Goal: Use online tool/utility: Utilize a website feature to perform a specific function

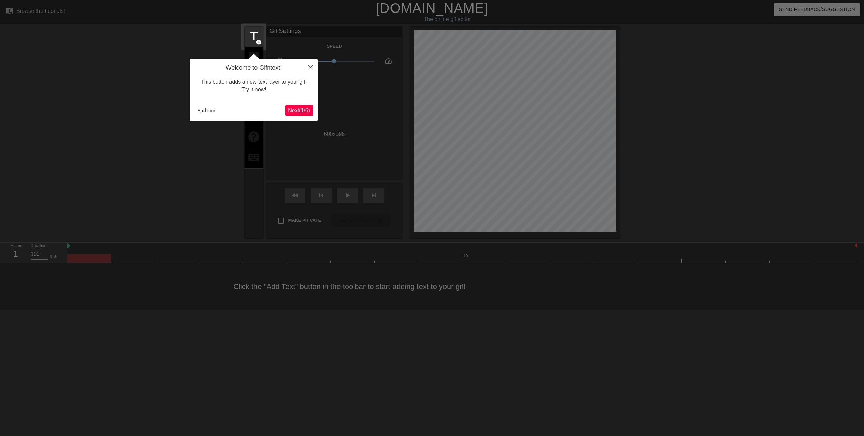
click at [298, 110] on span "Next ( 1 / 6 )" at bounding box center [299, 110] width 22 height 6
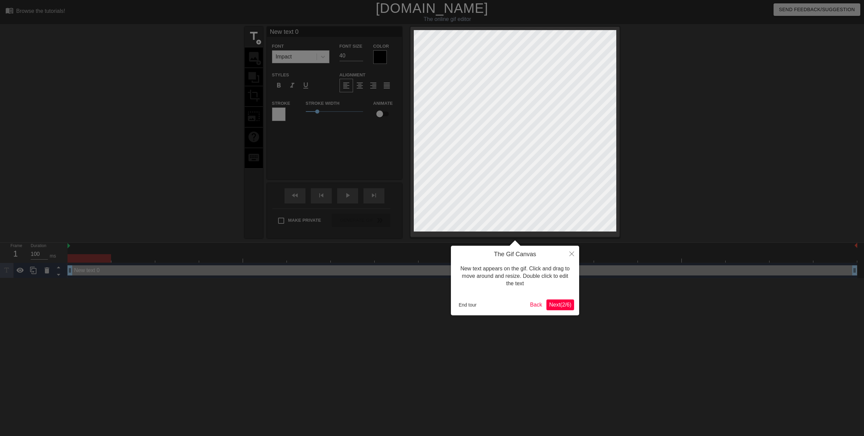
click at [560, 303] on span "Next ( 2 / 6 )" at bounding box center [560, 305] width 22 height 6
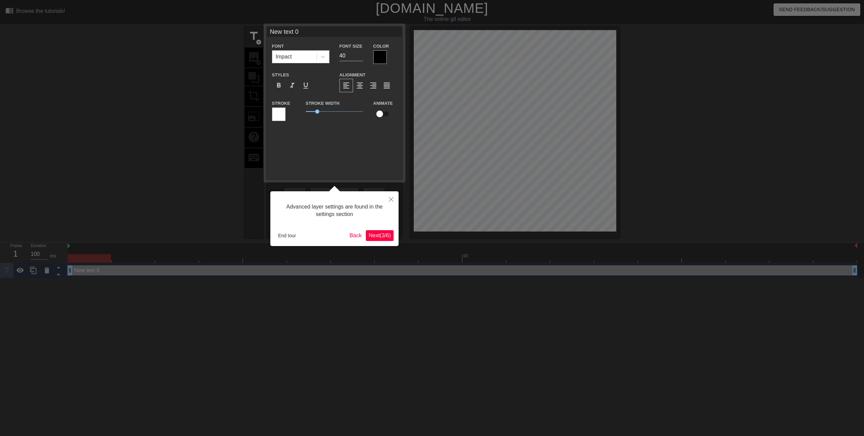
click at [378, 234] on span "Next ( 3 / 6 )" at bounding box center [380, 235] width 22 height 6
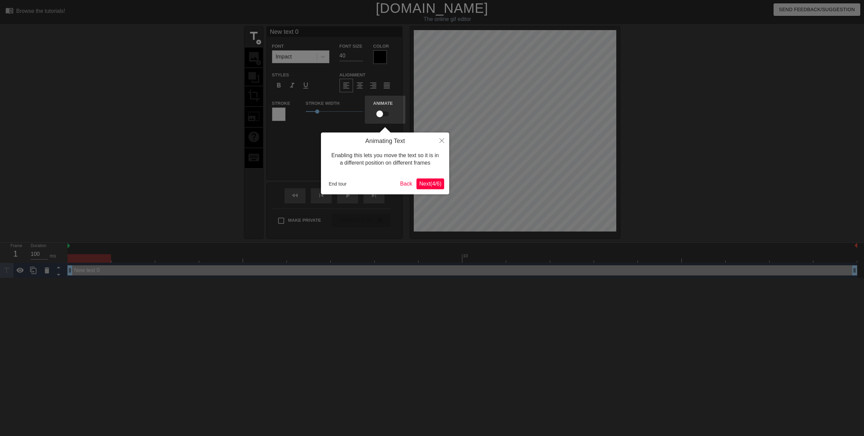
click at [430, 183] on span "Next ( 4 / 6 )" at bounding box center [430, 184] width 22 height 6
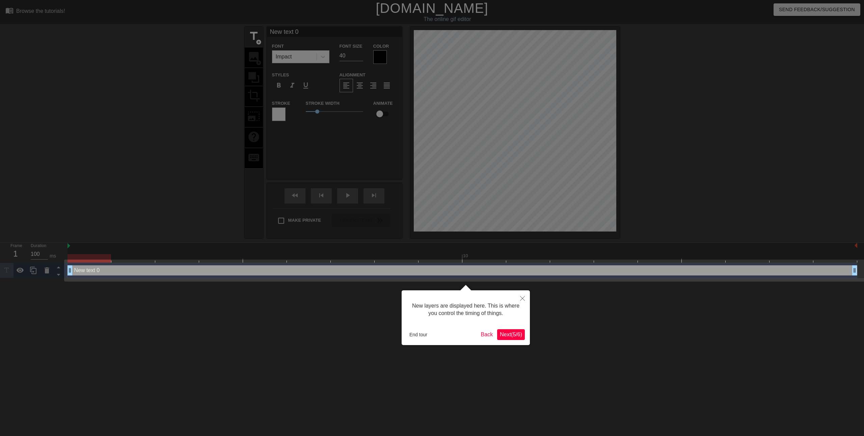
click at [518, 335] on span "Next ( 5 / 6 )" at bounding box center [511, 334] width 22 height 6
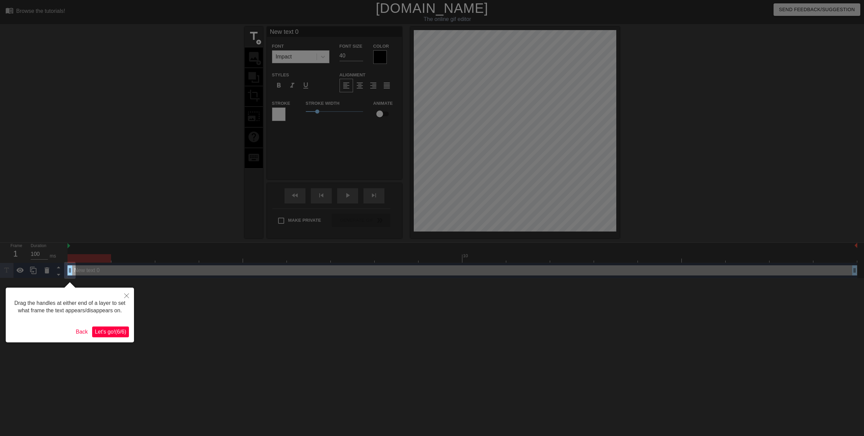
click at [100, 329] on span "Let's go! ( 6 / 6 )" at bounding box center [110, 332] width 31 height 6
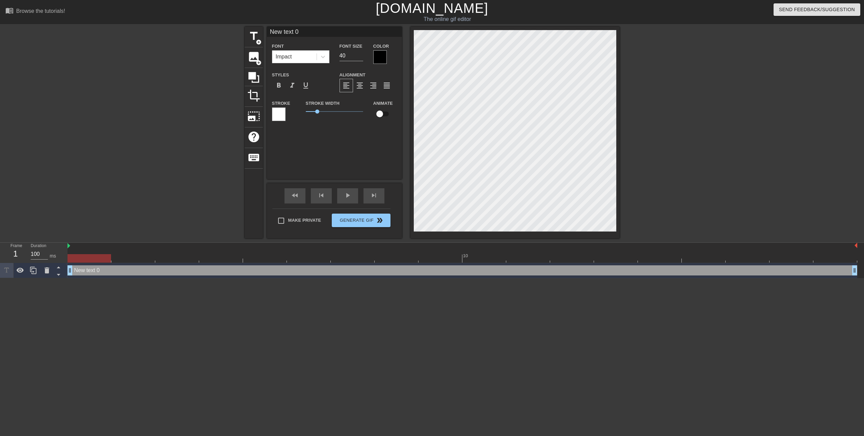
scroll to position [1, 2]
type input "New text"
type textarea "New text"
type input "New text"
type textarea "New text"
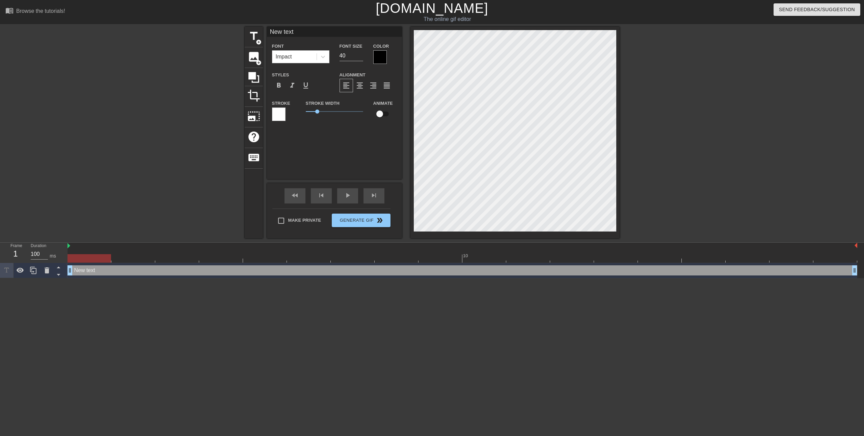
type input "New tex"
type textarea "New tex"
type input "New te"
type textarea "New te"
type input "New t"
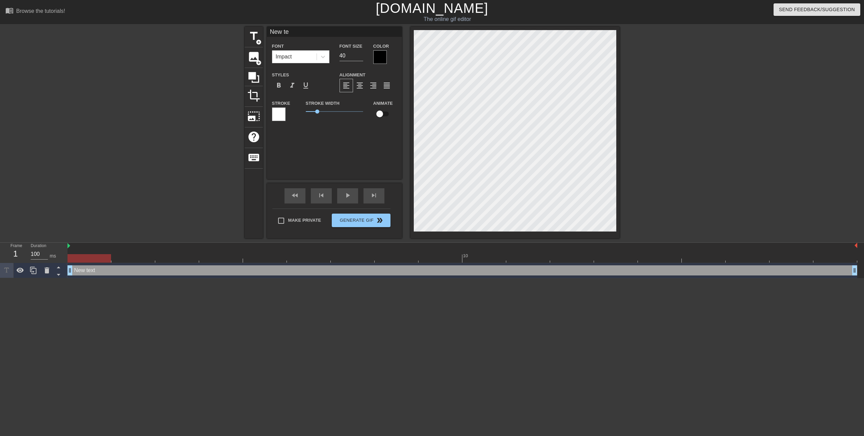
type textarea "New t"
type input "New"
type textarea "New"
type input "New"
type textarea "New"
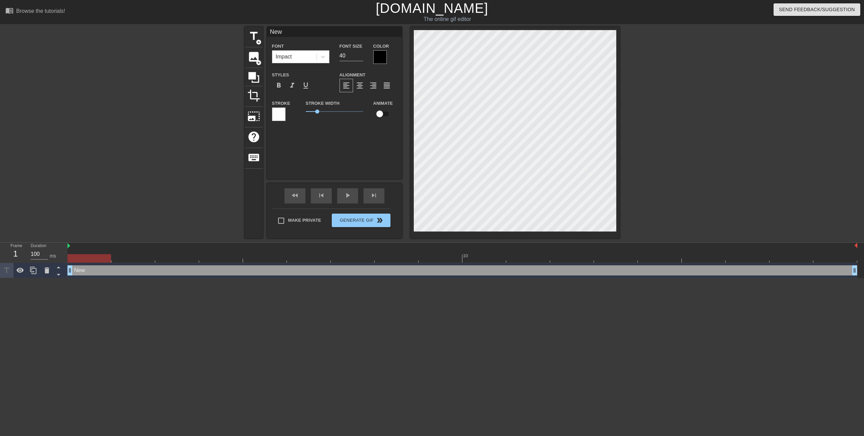
type input "Ne"
type textarea "Ne"
type input "N"
type textarea "N"
type input "P"
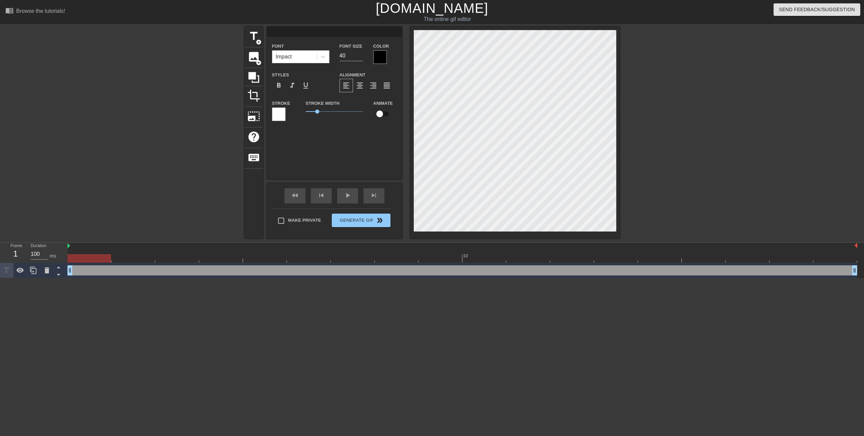
type textarea "P"
type input "Pe"
type textarea "Pe"
type input "Ped"
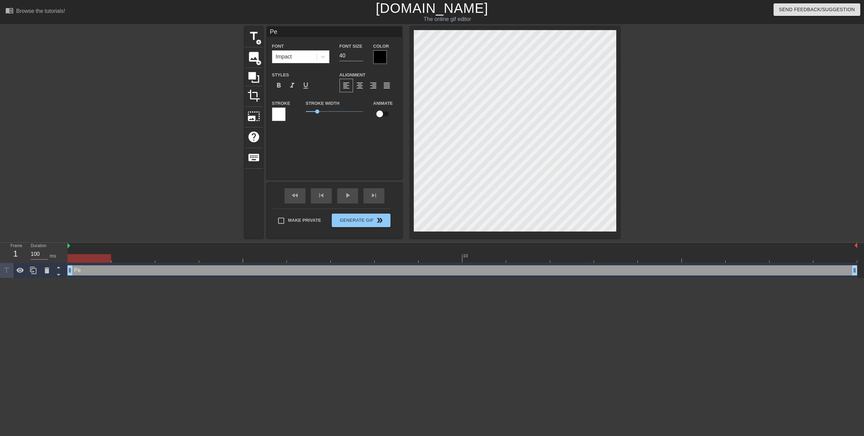
type textarea "Ped"
type input "Pede"
type textarea "Pede"
type input "Pedes"
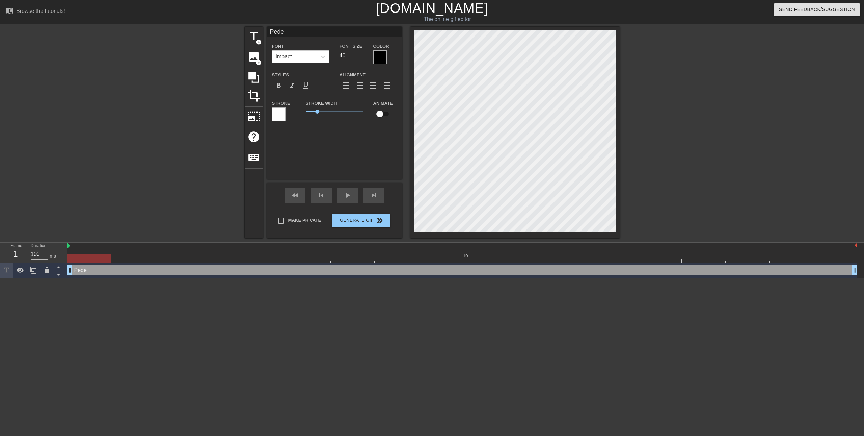
type textarea "Pedes"
type input "Pedest"
type textarea "Pedest"
type input "Pedestr"
type textarea "Pedestr"
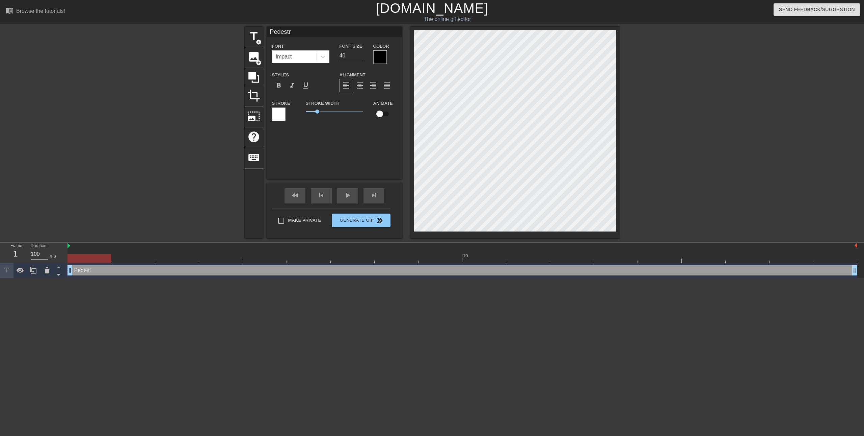
scroll to position [1, 1]
type input "Pedestri"
type textarea "Pedestri"
type input "Pedestria"
type textarea "Pedestria"
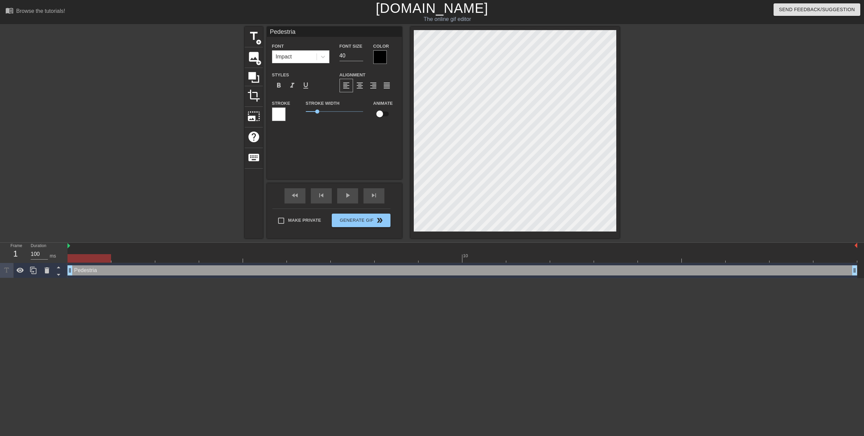
type input "Pedestrian"
type textarea "Pedestrian"
type input "Pedestrian"
type textarea "Pedestrian"
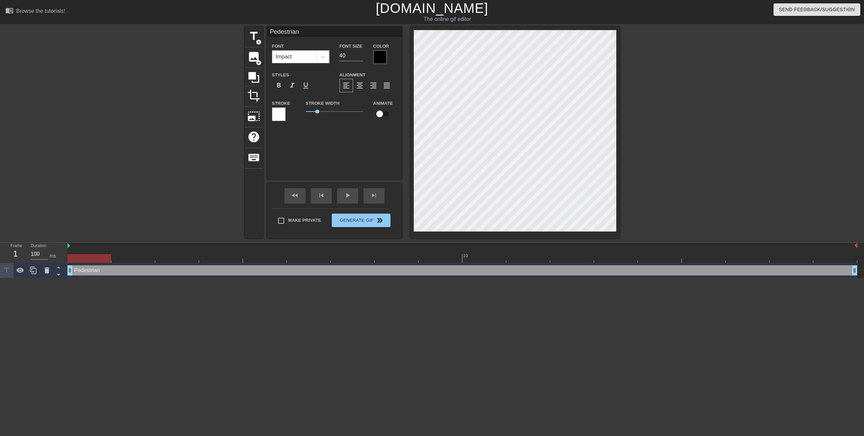
type input "Pedestrian A"
type textarea "Pedestrian A"
type input "Pedestrian Ah"
type textarea "Pedestrian Ah"
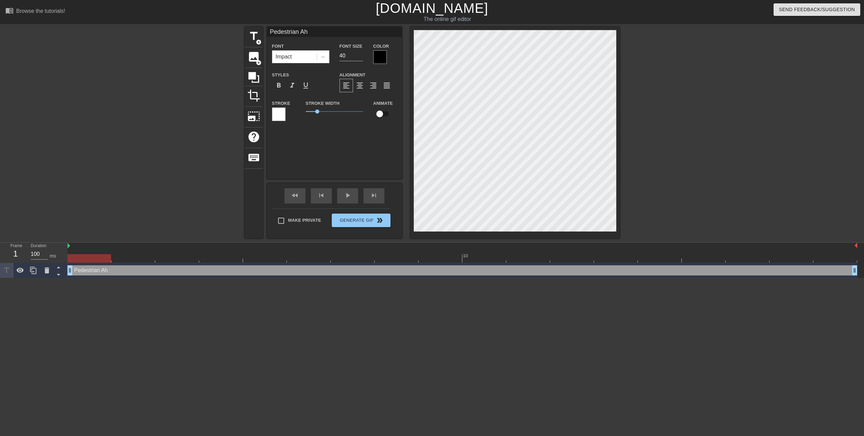
type input "Pedestrian Ahe"
type textarea "Pedestrian Ahe"
type input "Pedestrian Ahea"
type textarea "Pedestrian Ahea"
type input "Pedestrian Ahead"
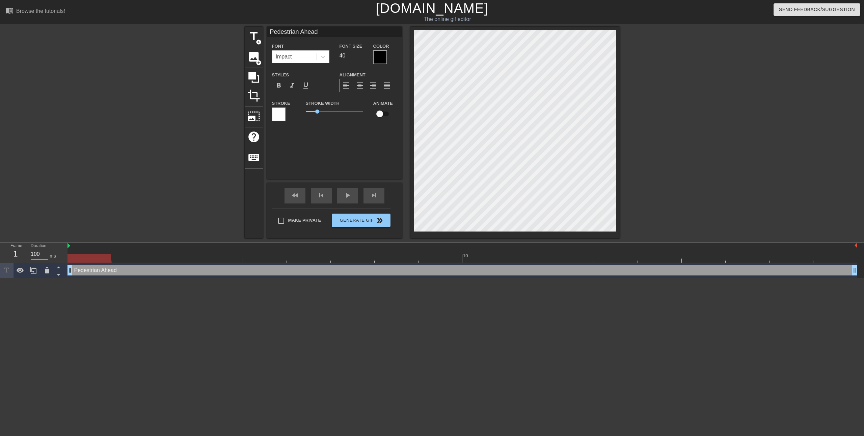
type textarea "Pedestrian Ahead"
click at [276, 113] on div at bounding box center [279, 114] width 14 height 14
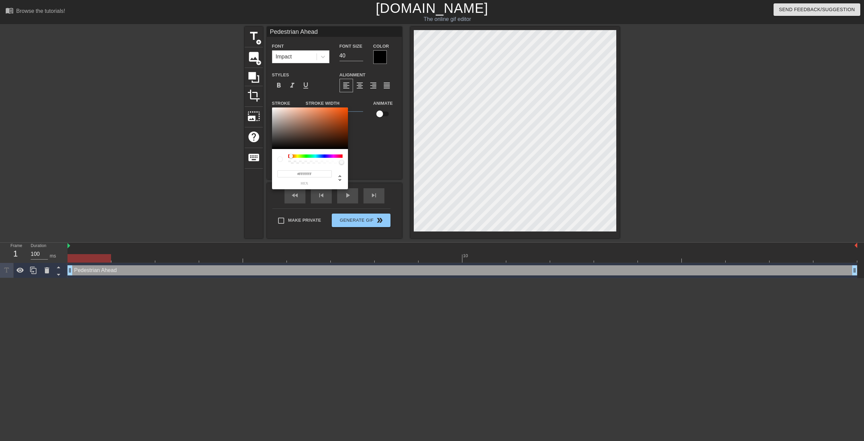
drag, startPoint x: 290, startPoint y: 156, endPoint x: 272, endPoint y: 156, distance: 17.6
click at [272, 156] on div "#FFFFFF hex" at bounding box center [310, 169] width 76 height 40
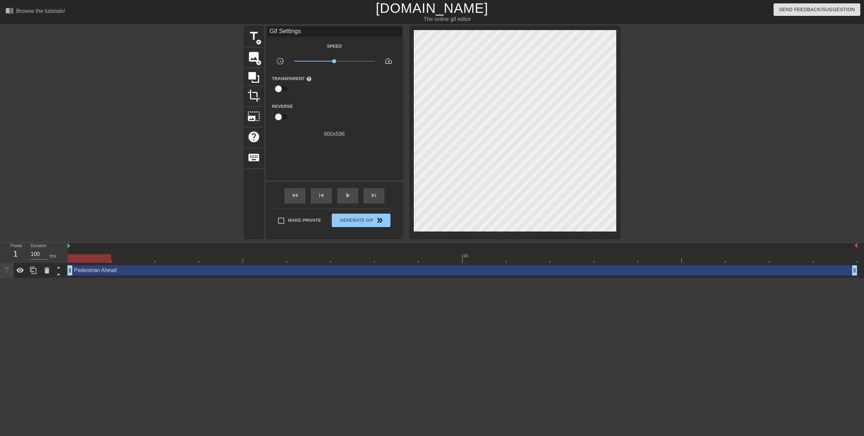
click at [97, 269] on div "Pedestrian Ahead drag_handle drag_handle" at bounding box center [463, 270] width 790 height 10
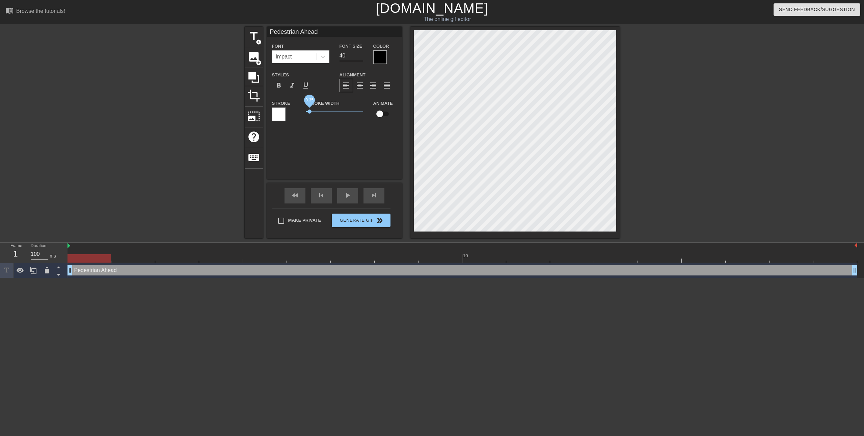
drag, startPoint x: 318, startPoint y: 110, endPoint x: 310, endPoint y: 118, distance: 11.5
click at [310, 118] on div "Stroke Width 0.35" at bounding box center [335, 113] width 68 height 28
drag, startPoint x: 381, startPoint y: 110, endPoint x: 401, endPoint y: 116, distance: 21.5
click at [407, 117] on div "title add_circle image add_circle crop photo_size_select_large help keyboard Pe…" at bounding box center [432, 132] width 375 height 211
drag, startPoint x: 377, startPoint y: 110, endPoint x: 388, endPoint y: 113, distance: 11.7
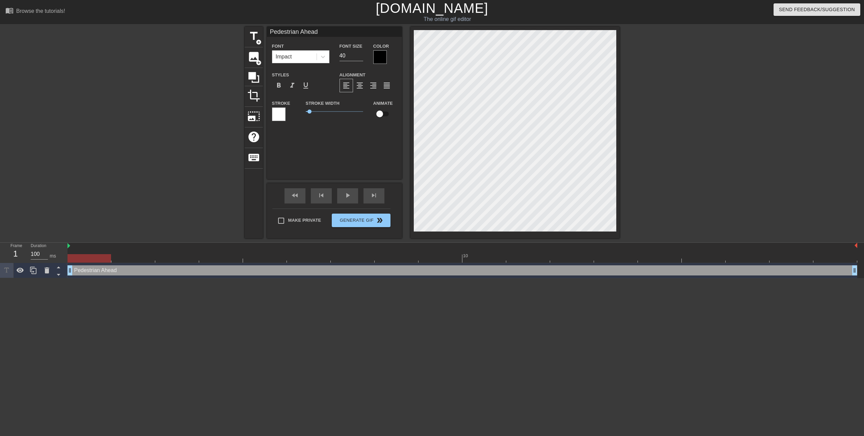
click at [388, 113] on input "checkbox" at bounding box center [380, 113] width 38 height 13
click at [388, 113] on input "checkbox" at bounding box center [386, 113] width 38 height 13
checkbox input "false"
click at [346, 197] on span "play_arrow" at bounding box center [348, 195] width 8 height 8
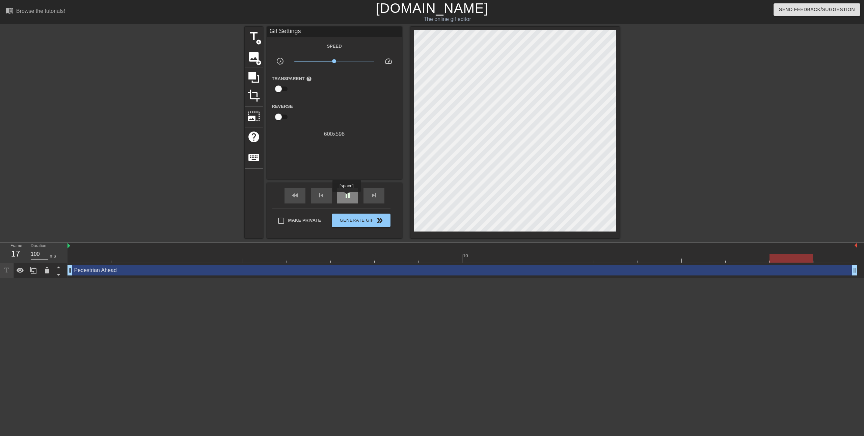
click at [346, 197] on span "pause" at bounding box center [348, 195] width 8 height 8
click at [348, 196] on span "play_arrow" at bounding box center [348, 195] width 8 height 8
click at [348, 196] on span "pause" at bounding box center [348, 195] width 8 height 8
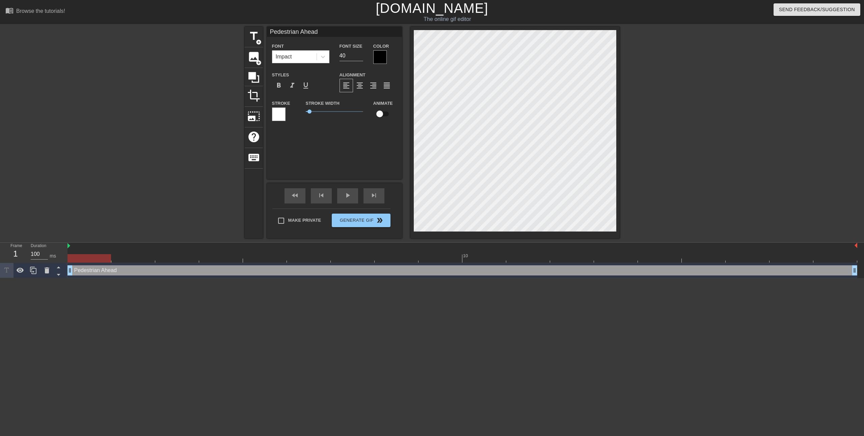
click at [279, 110] on div at bounding box center [279, 114] width 14 height 14
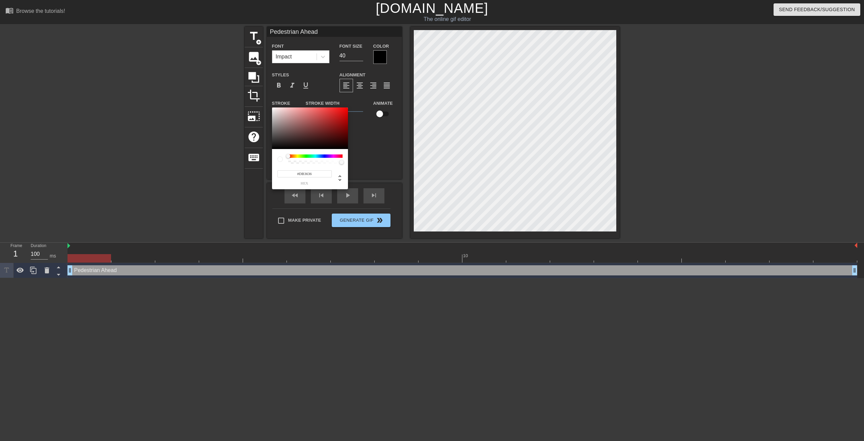
click at [329, 113] on div at bounding box center [310, 128] width 76 height 42
type input "#CD0000"
drag, startPoint x: 338, startPoint y: 113, endPoint x: 355, endPoint y: 115, distance: 17.0
click at [355, 115] on div "#CD0000 hex" at bounding box center [432, 220] width 864 height 441
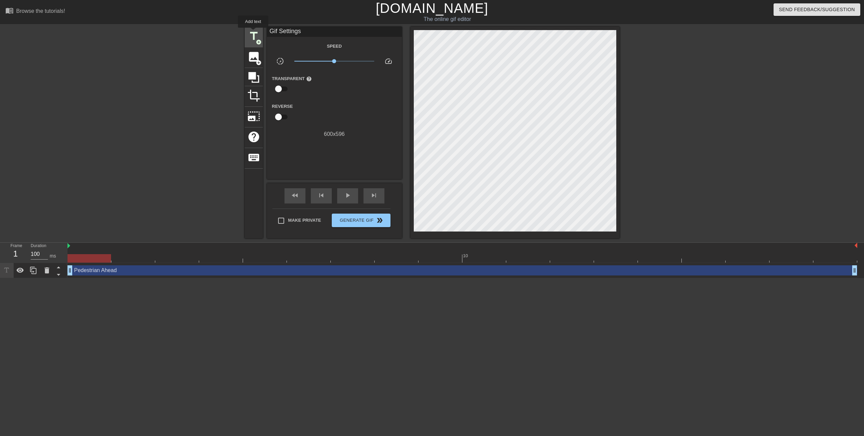
click at [253, 35] on span "title" at bounding box center [254, 36] width 13 height 13
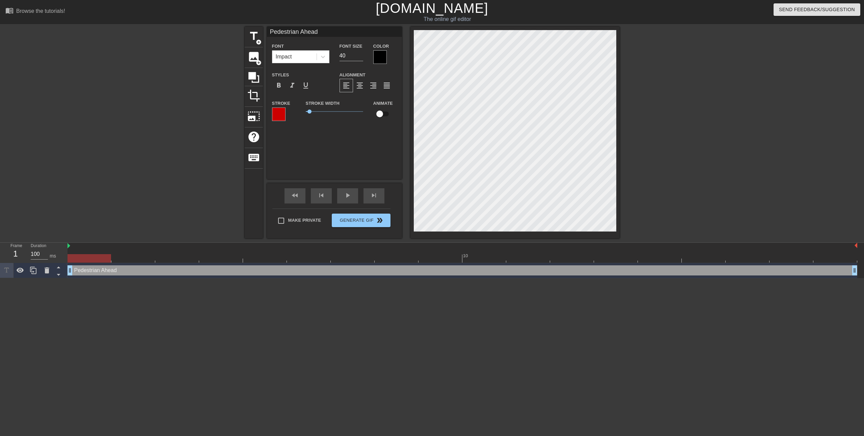
click at [88, 257] on div at bounding box center [90, 258] width 44 height 8
drag, startPoint x: 307, startPoint y: 112, endPoint x: 333, endPoint y: 123, distance: 28.3
click at [333, 123] on div "Stroke Width 2.35" at bounding box center [335, 113] width 68 height 28
click at [360, 85] on span "format_align_center" at bounding box center [360, 85] width 8 height 8
click at [376, 84] on span "format_align_right" at bounding box center [373, 85] width 8 height 8
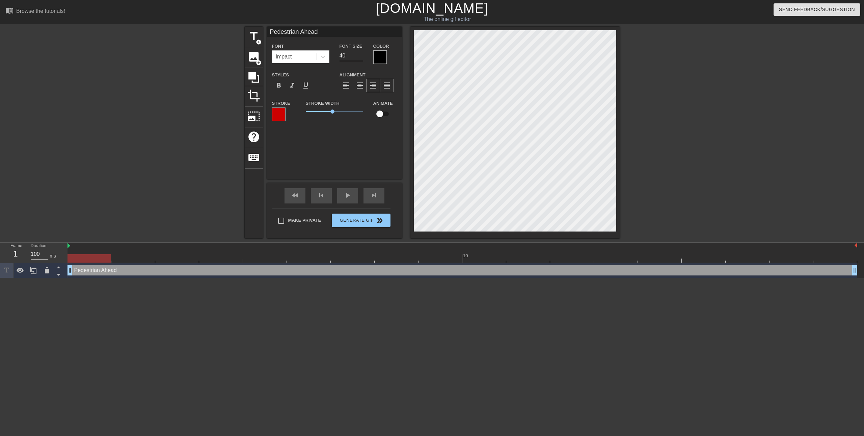
click at [388, 86] on span "format_align_justify" at bounding box center [387, 85] width 8 height 8
click at [359, 84] on span "format_align_center" at bounding box center [360, 85] width 8 height 8
click at [343, 56] on input "40" at bounding box center [352, 55] width 24 height 11
type input "28"
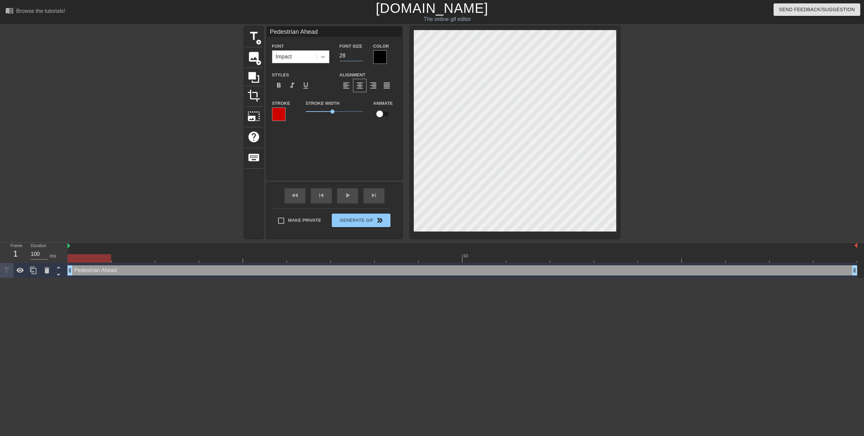
click at [327, 56] on div at bounding box center [323, 57] width 12 height 12
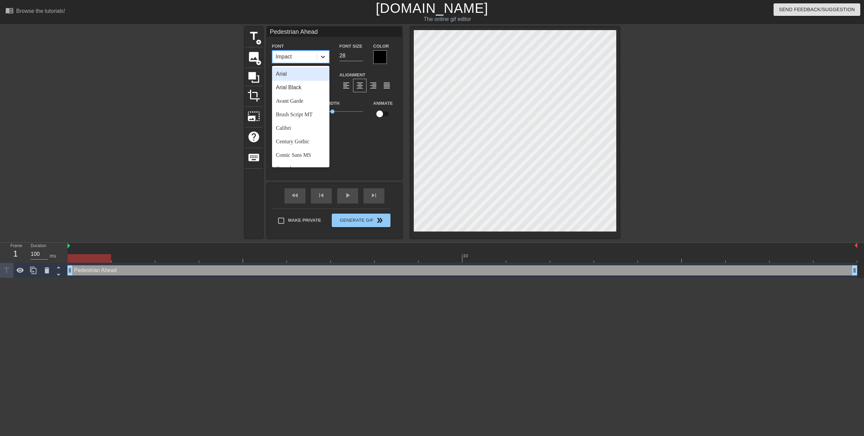
click at [323, 57] on icon at bounding box center [323, 56] width 7 height 7
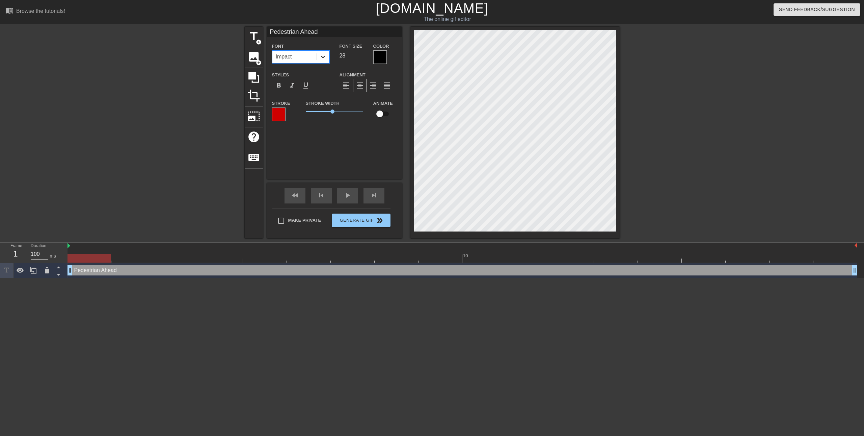
click at [323, 57] on icon at bounding box center [323, 56] width 7 height 7
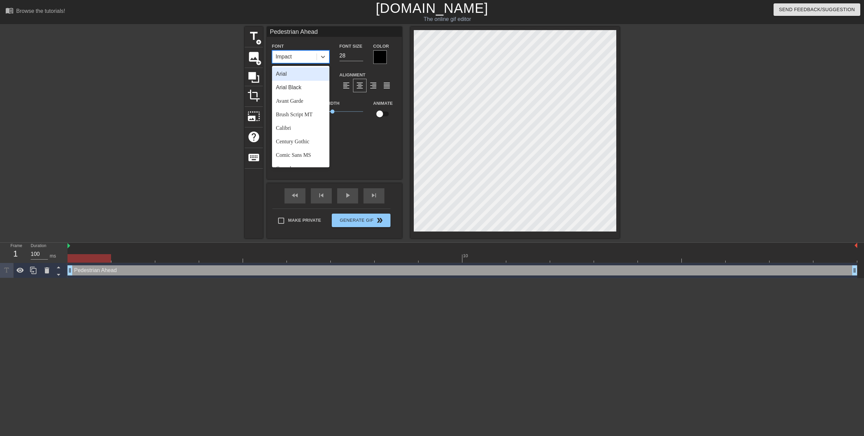
click at [279, 56] on div "Impact" at bounding box center [284, 57] width 16 height 8
type input "r"
click at [301, 78] on div "Arial" at bounding box center [300, 74] width 57 height 14
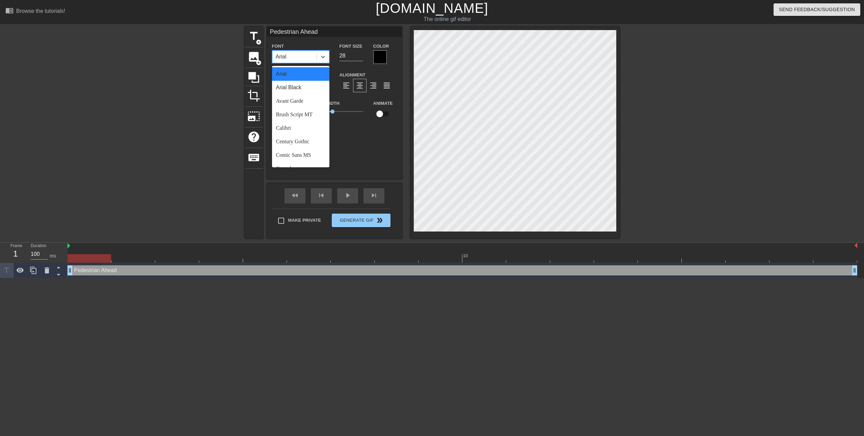
drag, startPoint x: 288, startPoint y: 57, endPoint x: 242, endPoint y: 62, distance: 45.5
click at [242, 62] on div "title add_circle image add_circle crop photo_size_select_large help keyboard Pe…" at bounding box center [432, 132] width 864 height 211
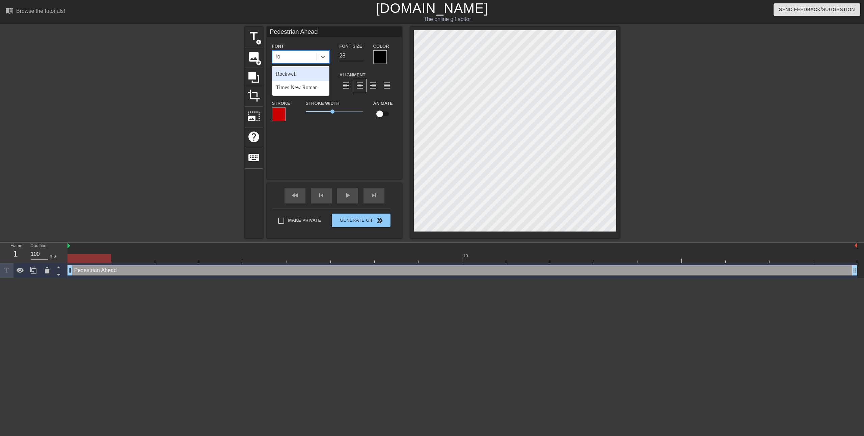
type input "r"
drag, startPoint x: 280, startPoint y: 53, endPoint x: 289, endPoint y: 57, distance: 9.5
click at [281, 54] on div "Arial" at bounding box center [281, 57] width 11 height 8
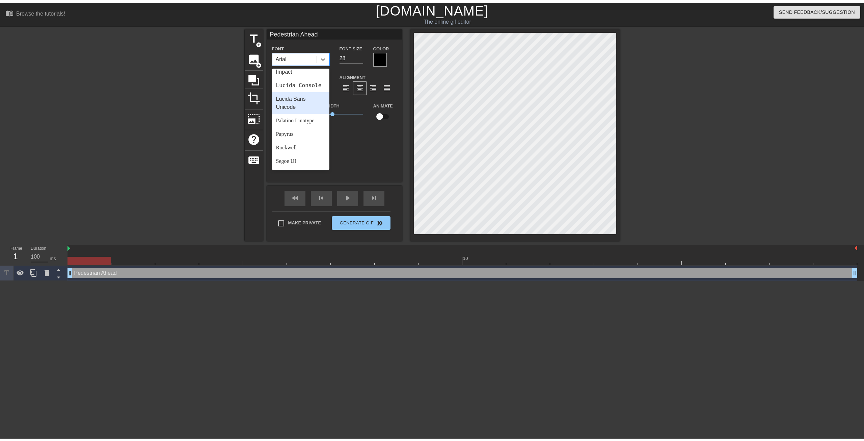
scroll to position [135, 0]
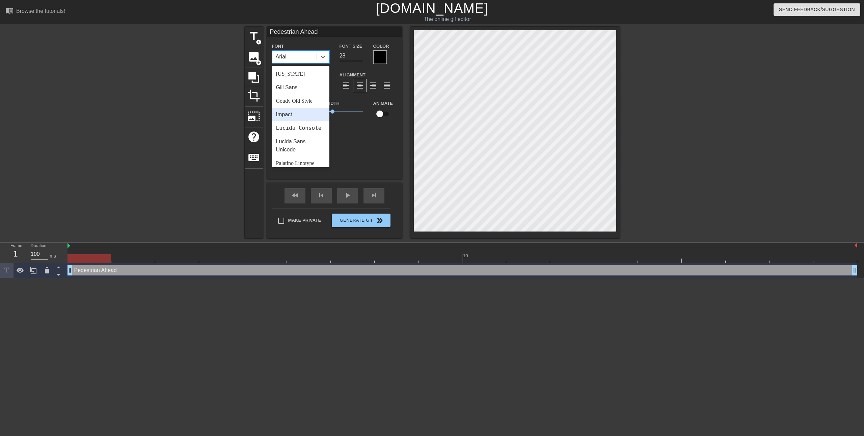
click at [291, 115] on div "Impact" at bounding box center [300, 115] width 57 height 14
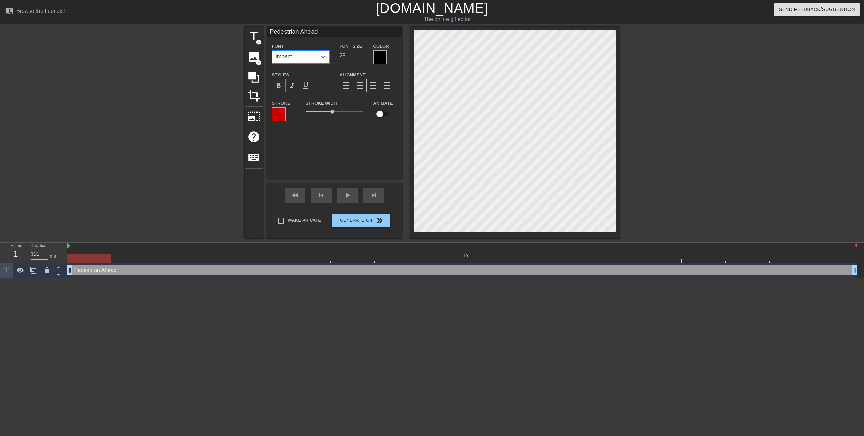
click at [279, 86] on span "format_bold" at bounding box center [279, 85] width 8 height 8
drag, startPoint x: 323, startPoint y: 113, endPoint x: 329, endPoint y: 118, distance: 7.3
click at [329, 118] on div "Stroke Width 2" at bounding box center [335, 113] width 68 height 28
click at [381, 57] on div at bounding box center [380, 57] width 14 height 14
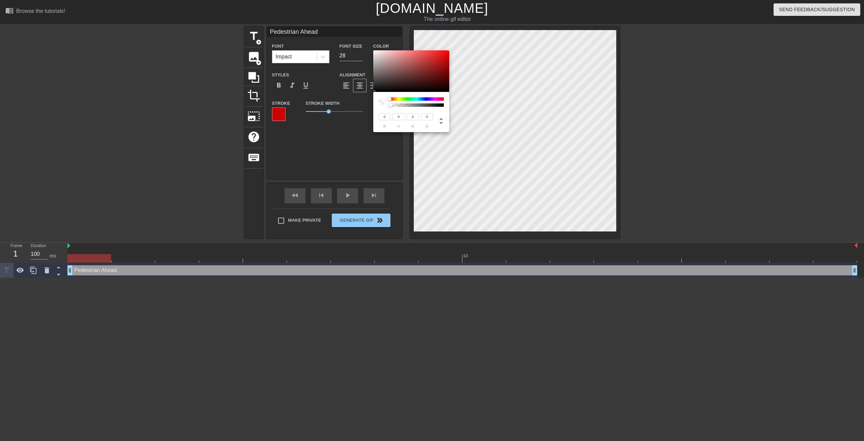
drag, startPoint x: 441, startPoint y: 106, endPoint x: 342, endPoint y: 110, distance: 98.4
click at [342, 110] on div "0 r 0 g 0 b 0 a" at bounding box center [432, 220] width 864 height 441
type input "17"
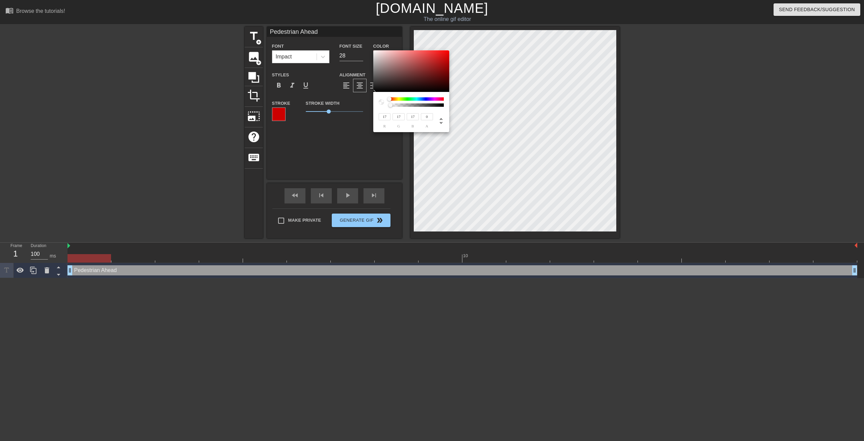
type input "21"
type input "27"
type input "26"
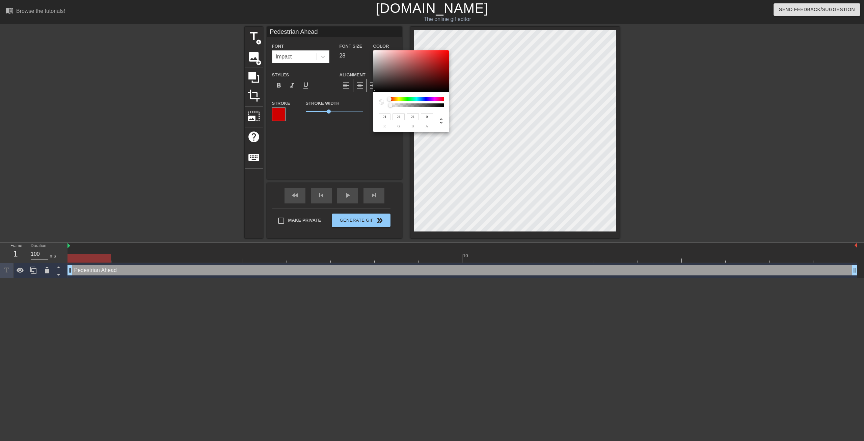
type input "26"
type input "182"
type input "64"
type input "141"
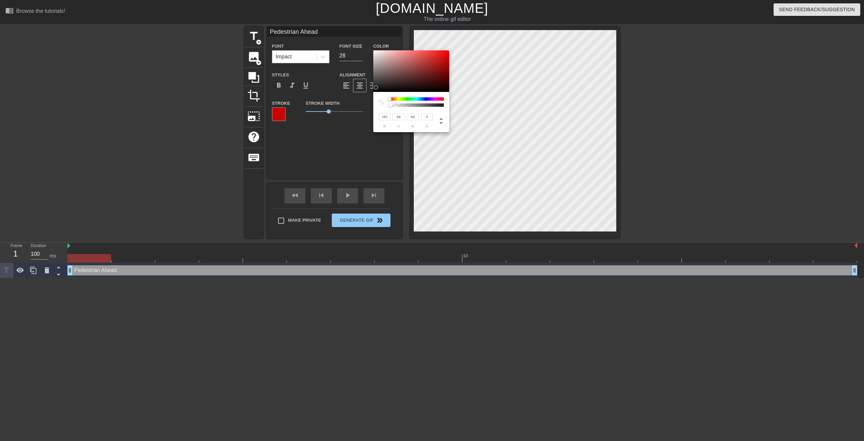
type input "141"
type input "60"
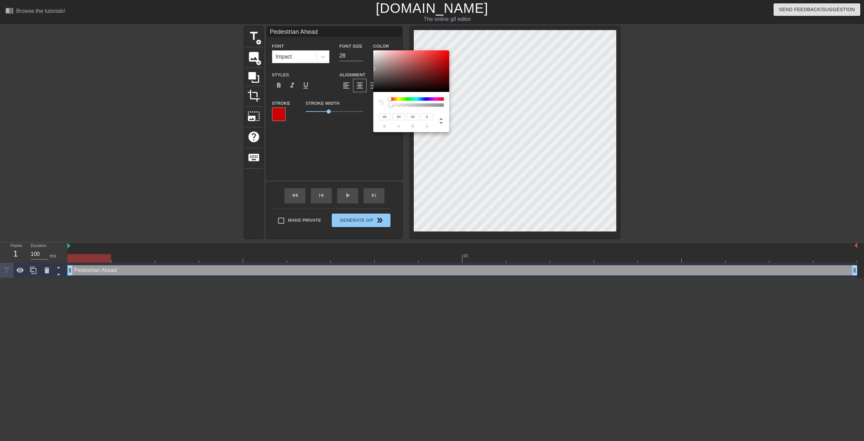
type input "50"
type input "48"
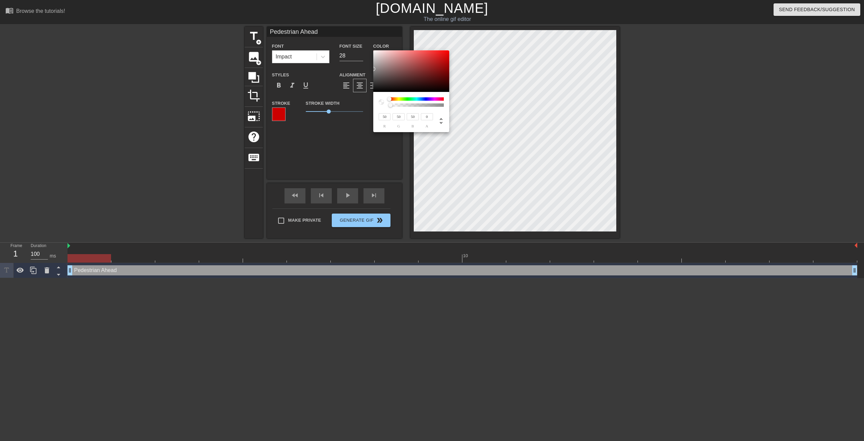
type input "48"
type input "36"
type input "32"
type input "38"
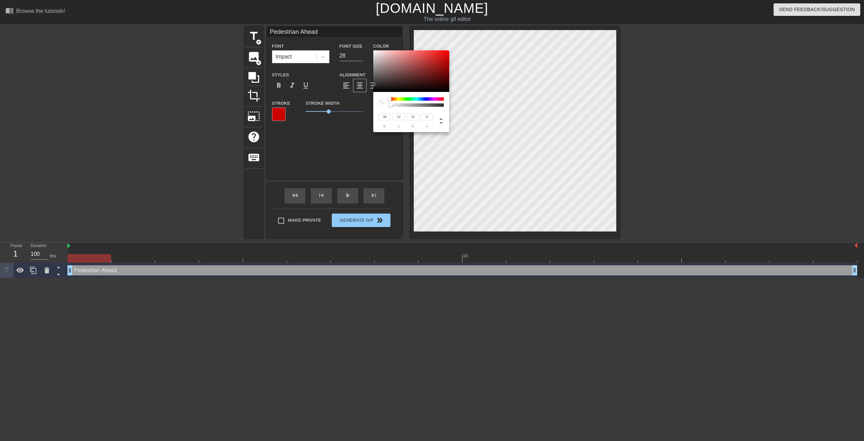
type input "33"
type input "42"
type input "36"
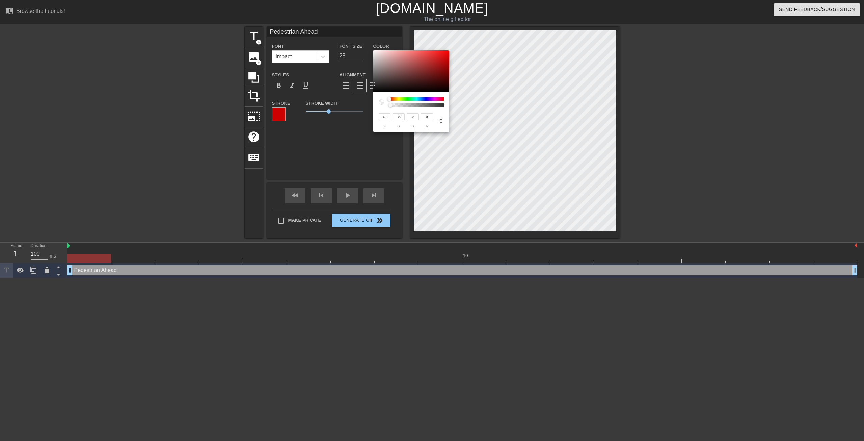
type input "44"
type input "40"
type input "42"
type input "39"
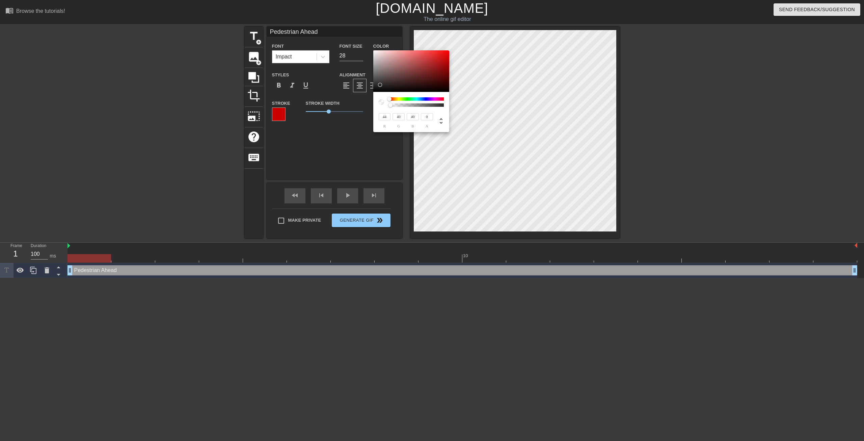
type input "39"
type input "50"
type input "45"
type input "71"
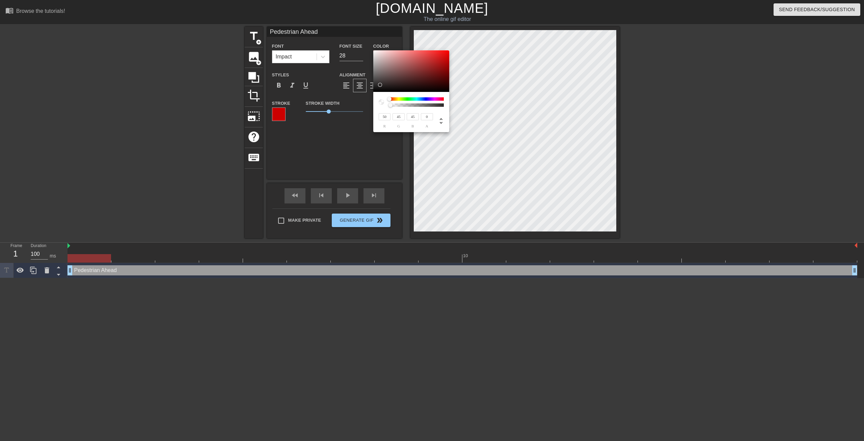
type input "56"
type input "106"
type input "63"
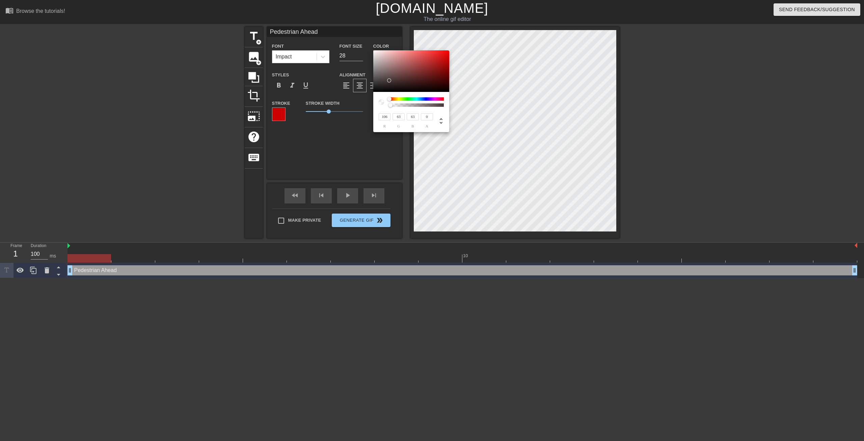
type input "116"
type input "65"
type input "132"
type input "70"
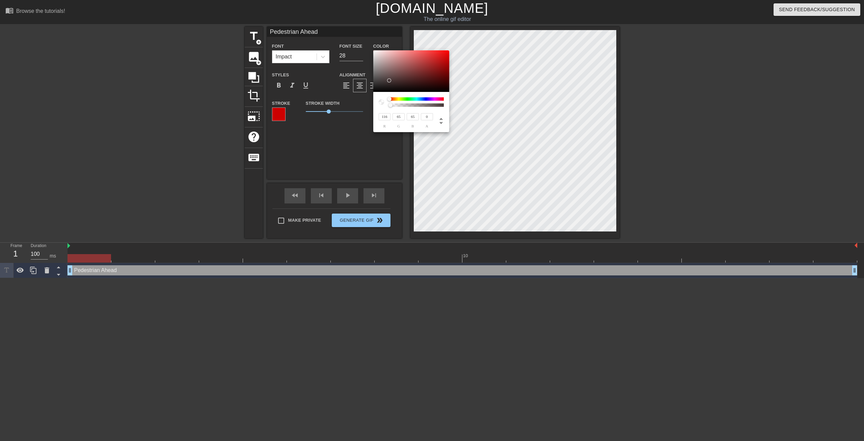
type input "70"
type input "155"
type input "67"
type input "174"
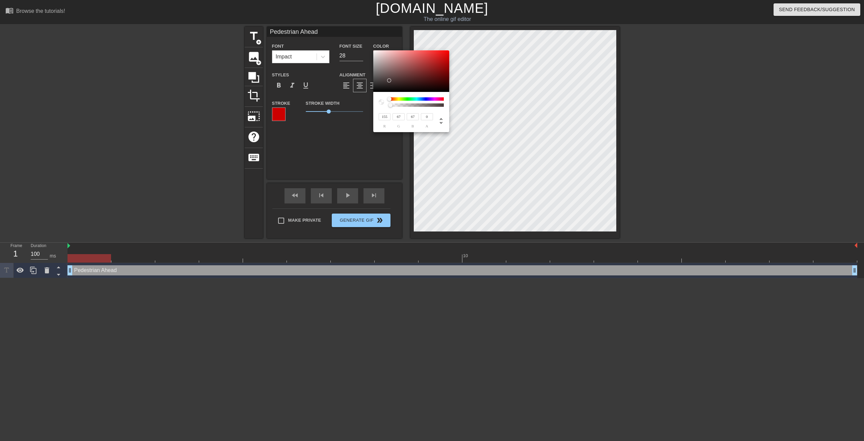
type input "61"
type input "182"
type input "58"
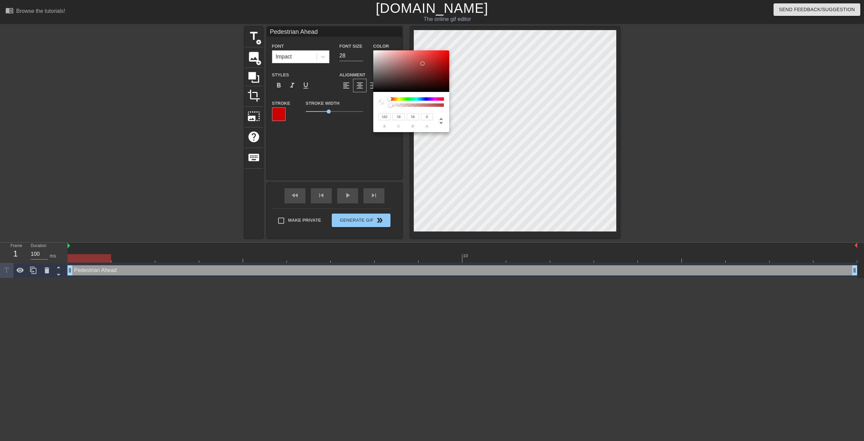
type input "186"
type input "53"
type input "52"
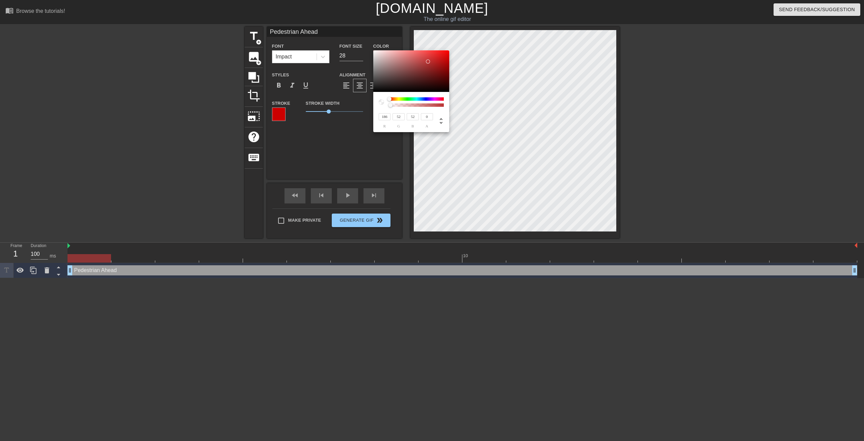
click at [428, 61] on div at bounding box center [428, 61] width 4 height 4
type input "202"
type input "20"
click at [442, 59] on div at bounding box center [411, 71] width 76 height 42
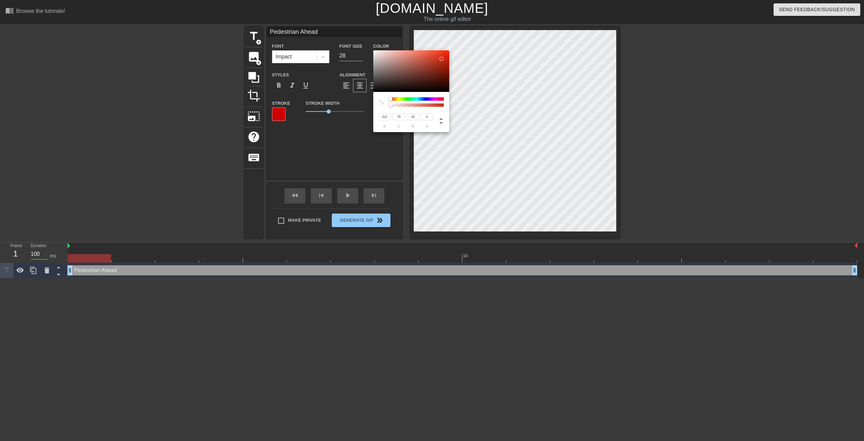
type input "152"
type input "177"
type input "202"
type input "20"
type input "195"
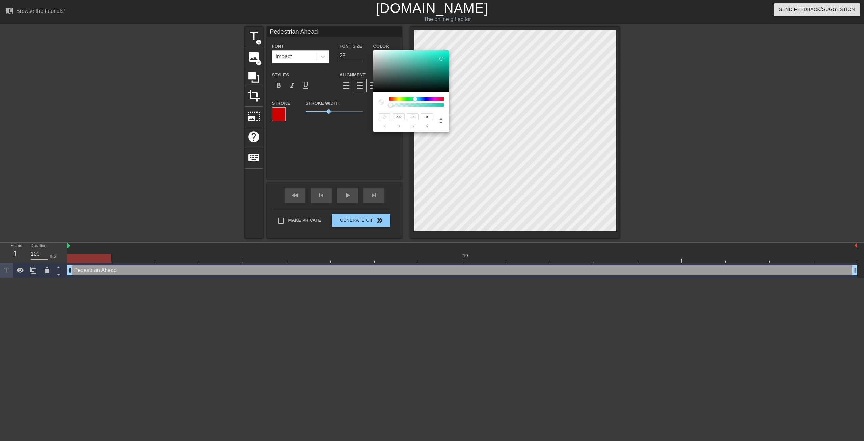
type input "182"
type input "202"
type input "26"
type input "21"
type input "20"
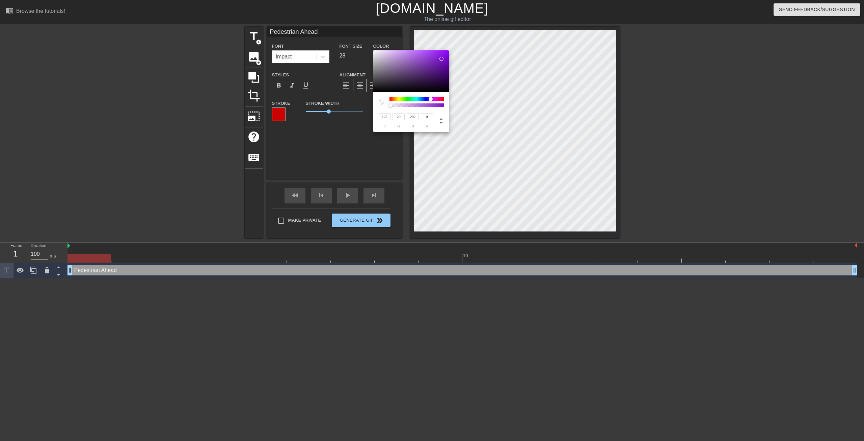
type input "20"
type input "202"
type input "87"
type input "28"
type input "20"
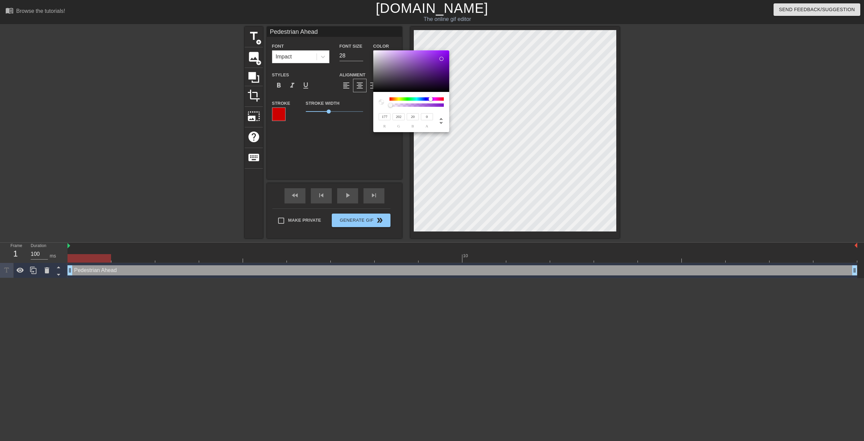
type input "202"
type input "20"
drag, startPoint x: 391, startPoint y: 97, endPoint x: 348, endPoint y: 107, distance: 44.1
click at [348, 107] on div "202 r 20 g 20 b 0 a" at bounding box center [432, 220] width 864 height 441
